Goal: Transaction & Acquisition: Purchase product/service

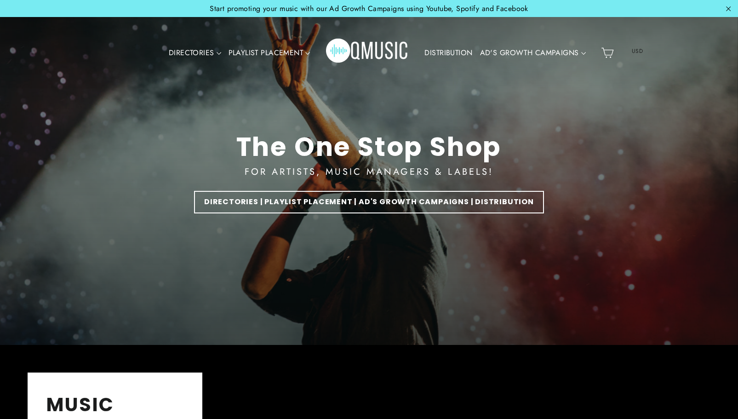
click at [362, 53] on img "Primary" at bounding box center [367, 52] width 83 height 41
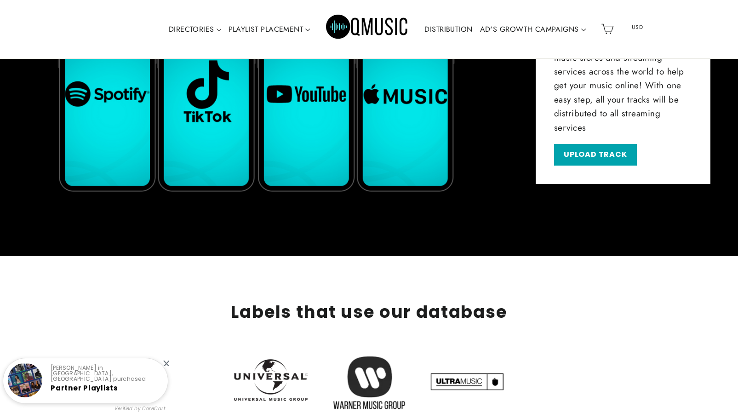
scroll to position [1238, 0]
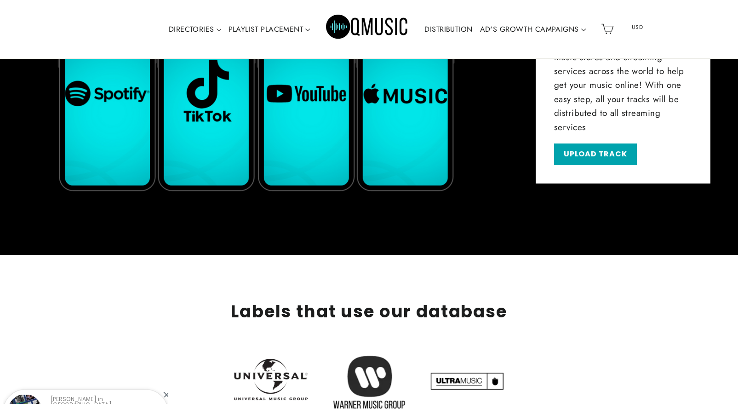
click at [166, 363] on div at bounding box center [369, 390] width 561 height 92
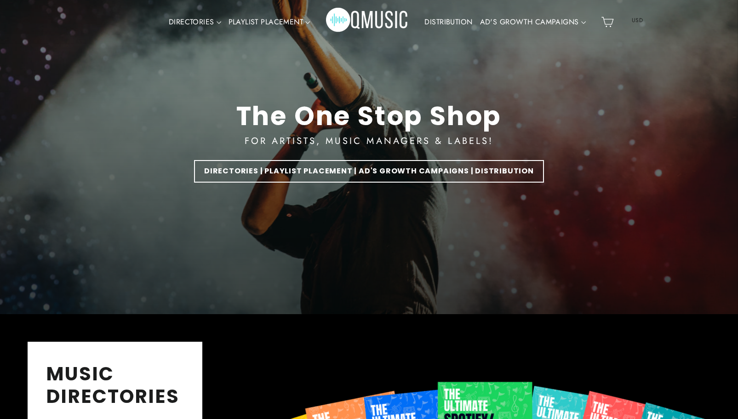
scroll to position [0, 0]
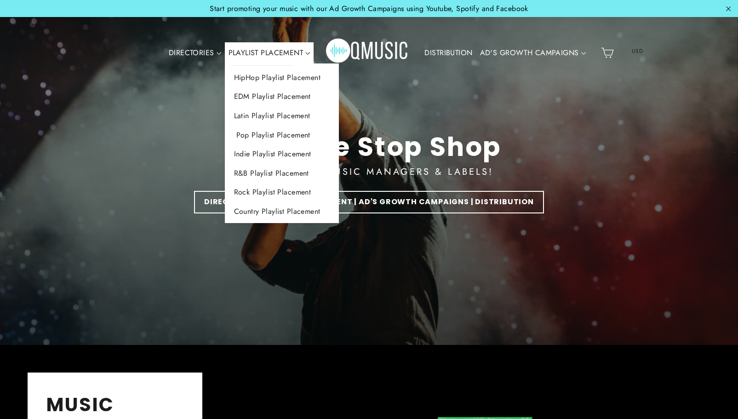
click at [265, 140] on link "Pop Playlist Placement" at bounding box center [282, 134] width 114 height 19
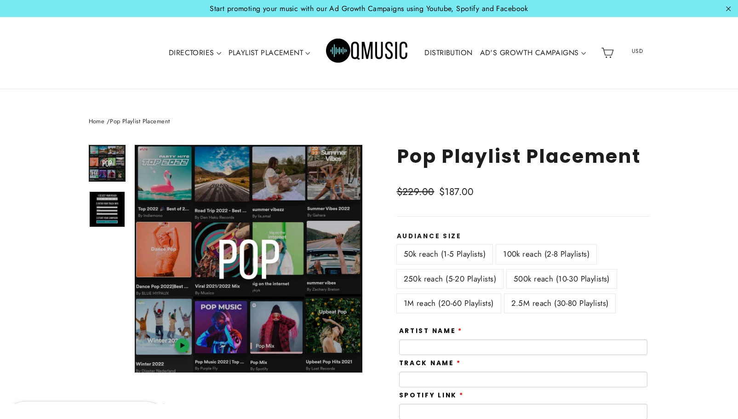
click at [445, 276] on label "250k reach (5-20 Playlists)" at bounding box center [450, 278] width 106 height 19
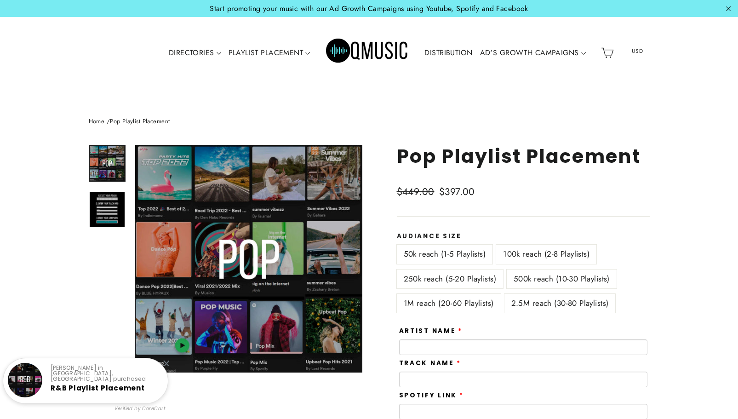
click at [430, 298] on label "1M reach (20-60 Playlists)" at bounding box center [449, 303] width 104 height 19
click at [524, 297] on label "2.5M reach (30-80 Playlists)" at bounding box center [559, 303] width 111 height 19
click at [527, 282] on label "500k reach (10-30 Playlists)" at bounding box center [561, 278] width 110 height 19
click at [522, 256] on label "100k reach (2-8 Playlists)" at bounding box center [546, 253] width 100 height 19
click at [448, 254] on label "50k reach (1-5 Playlists)" at bounding box center [445, 253] width 96 height 19
